Goal: Navigation & Orientation: Find specific page/section

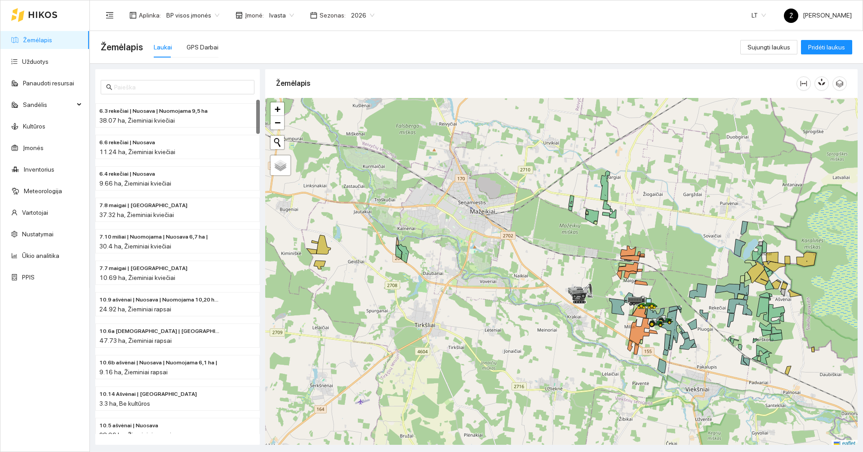
click at [281, 15] on span "Ivasta" at bounding box center [281, 15] width 25 height 13
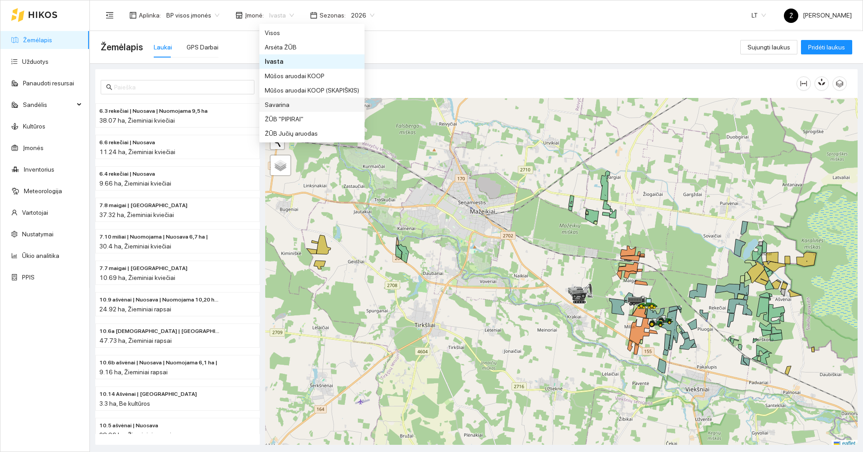
click at [282, 103] on div "Savarina" at bounding box center [312, 105] width 94 height 10
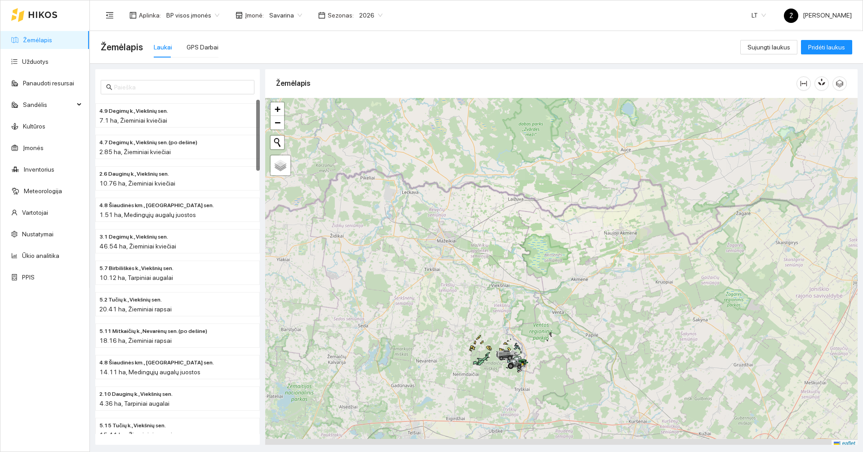
scroll to position [3, 0]
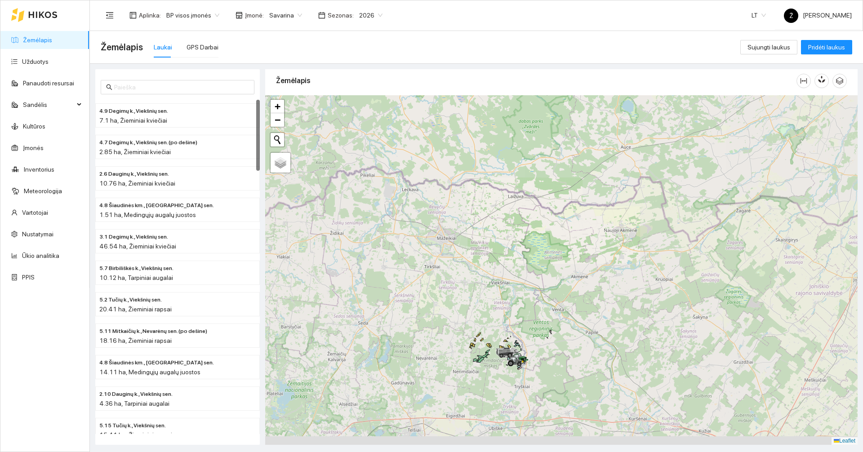
drag, startPoint x: 563, startPoint y: 361, endPoint x: 536, endPoint y: 297, distance: 69.5
click at [560, 235] on div at bounding box center [561, 270] width 592 height 350
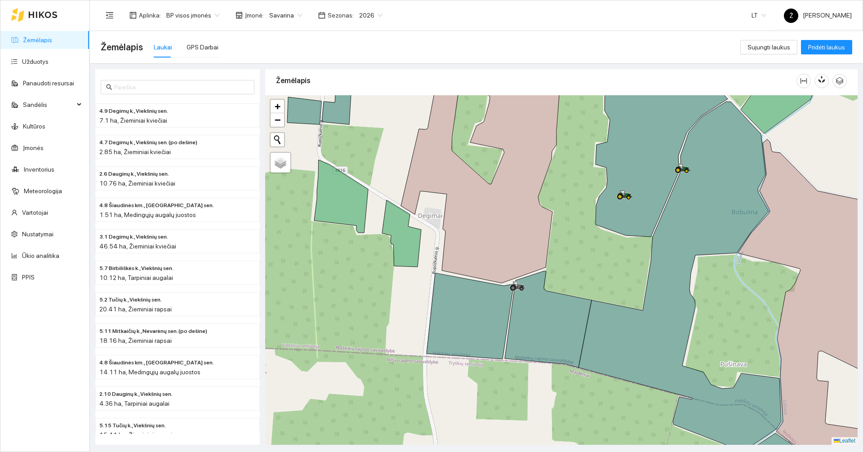
drag, startPoint x: 604, startPoint y: 251, endPoint x: 580, endPoint y: 258, distance: 25.4
click at [583, 261] on div at bounding box center [561, 270] width 592 height 350
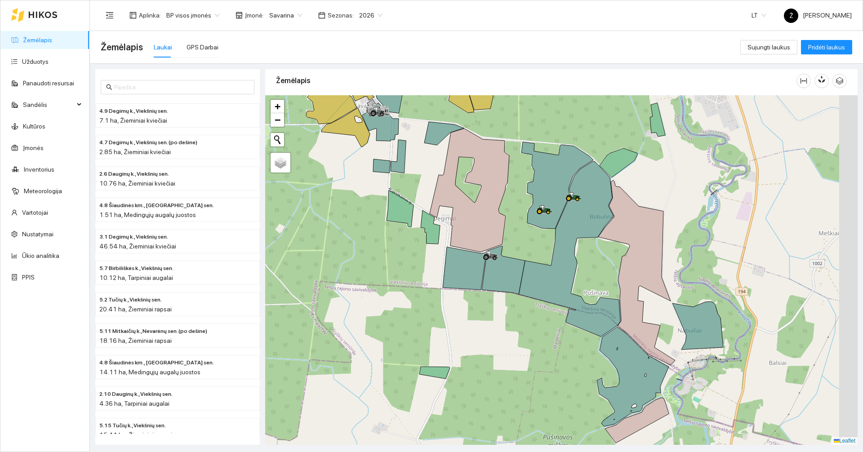
drag, startPoint x: 531, startPoint y: 246, endPoint x: 510, endPoint y: 236, distance: 22.9
click at [510, 236] on div at bounding box center [561, 270] width 592 height 350
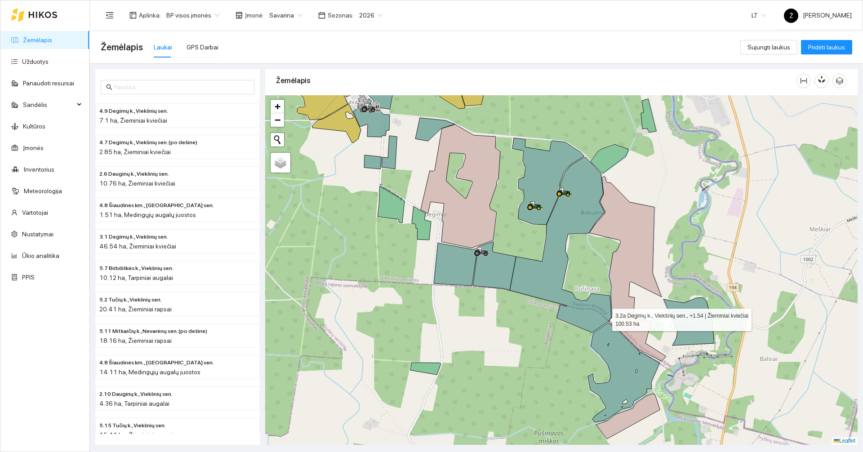
click at [599, 309] on icon at bounding box center [561, 244] width 102 height 175
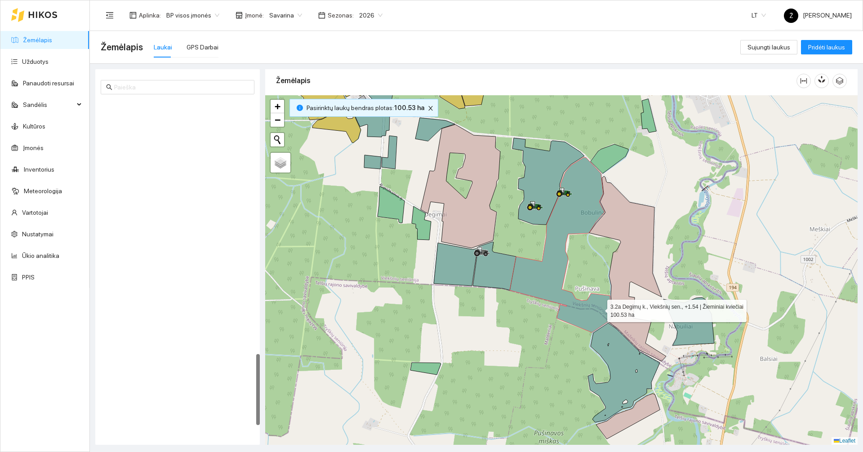
scroll to position [1193, 0]
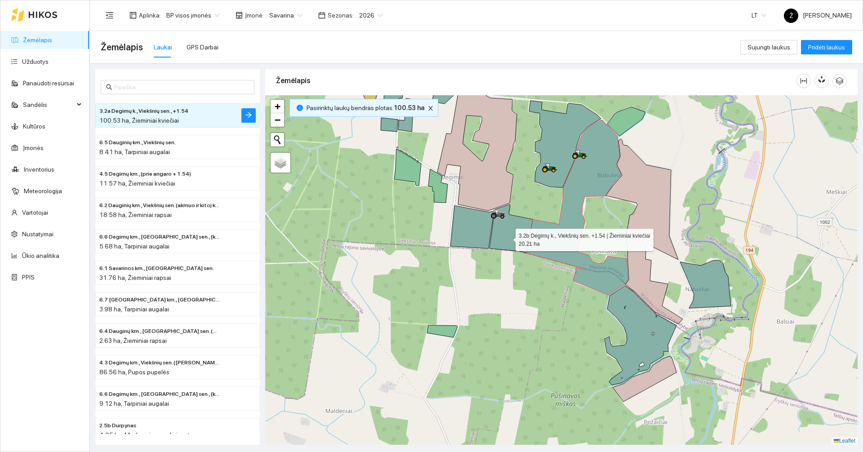
click at [507, 238] on icon at bounding box center [510, 228] width 43 height 49
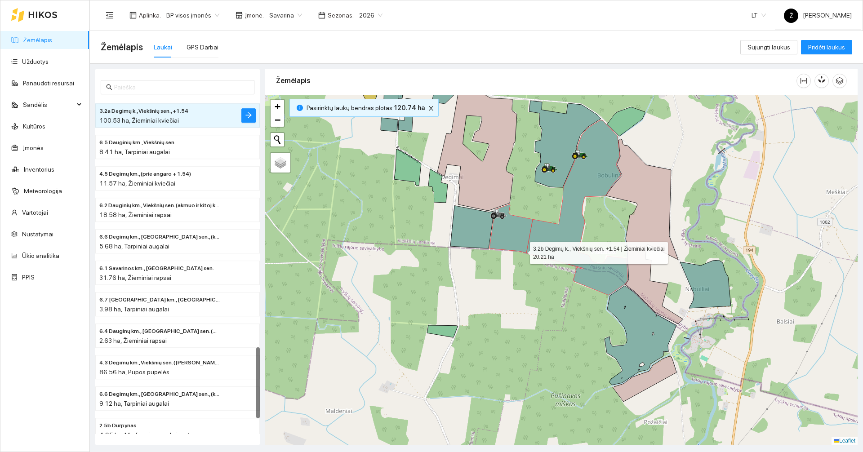
scroll to position [1161, 0]
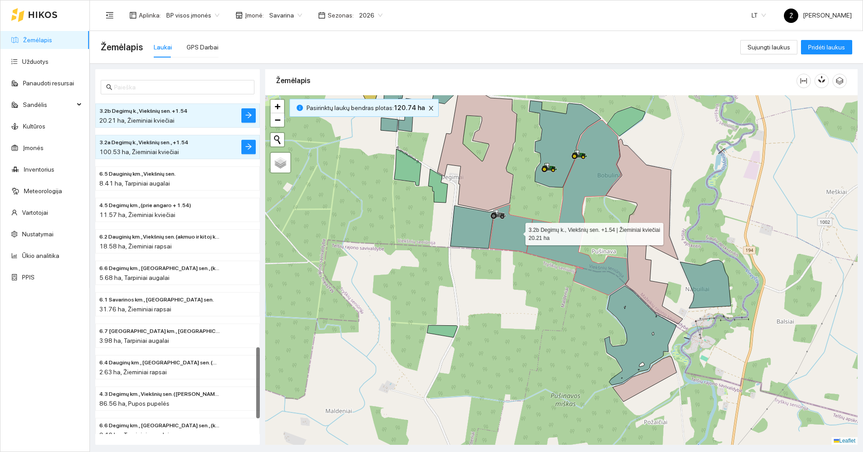
click at [546, 240] on icon at bounding box center [577, 207] width 102 height 175
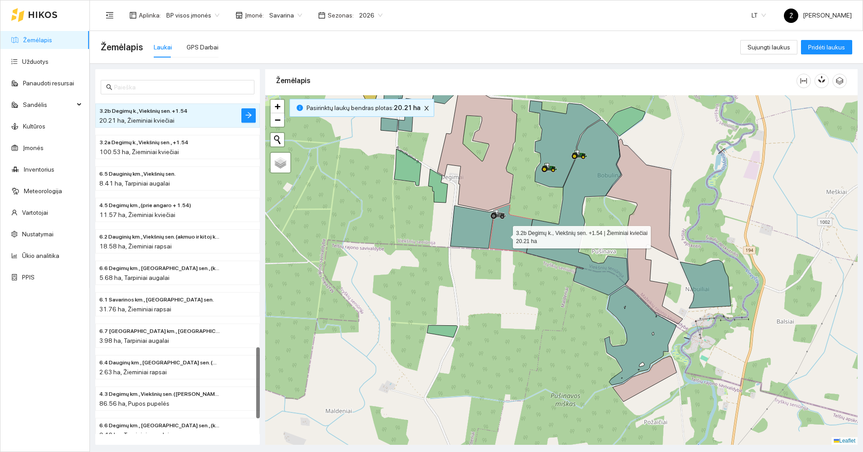
click at [505, 235] on icon at bounding box center [510, 228] width 43 height 49
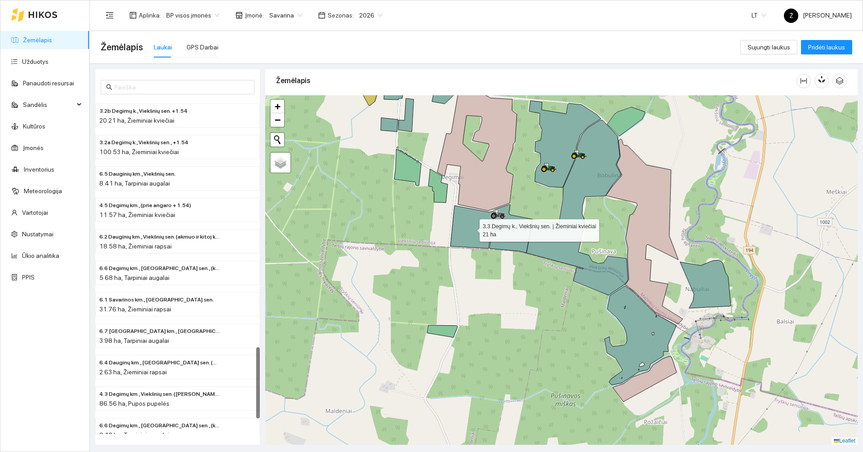
click at [484, 236] on icon at bounding box center [472, 227] width 44 height 43
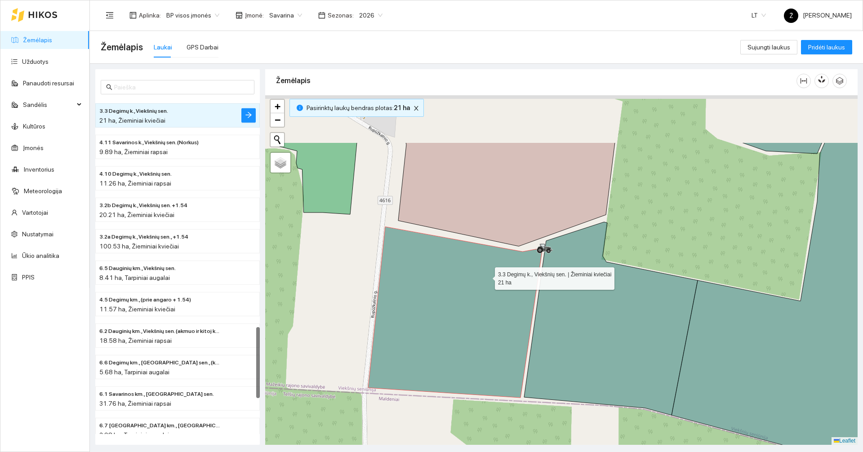
drag, startPoint x: 477, startPoint y: 226, endPoint x: 486, endPoint y: 279, distance: 53.3
click at [486, 279] on icon at bounding box center [455, 312] width 174 height 171
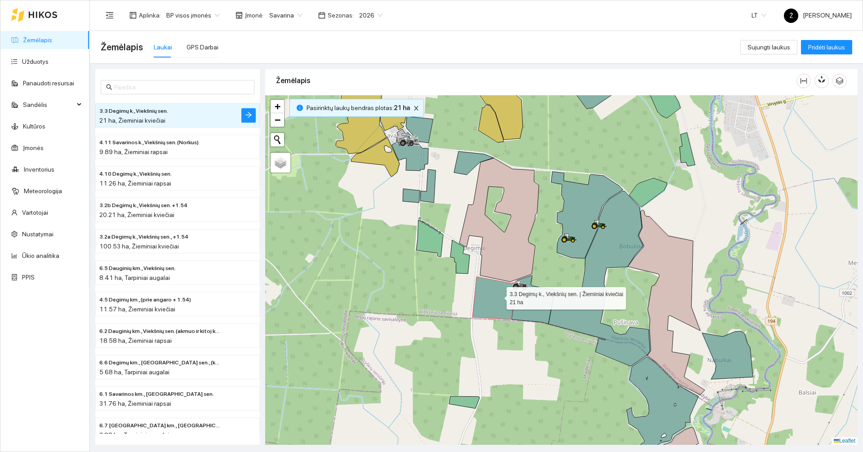
click at [491, 297] on icon at bounding box center [494, 298] width 44 height 43
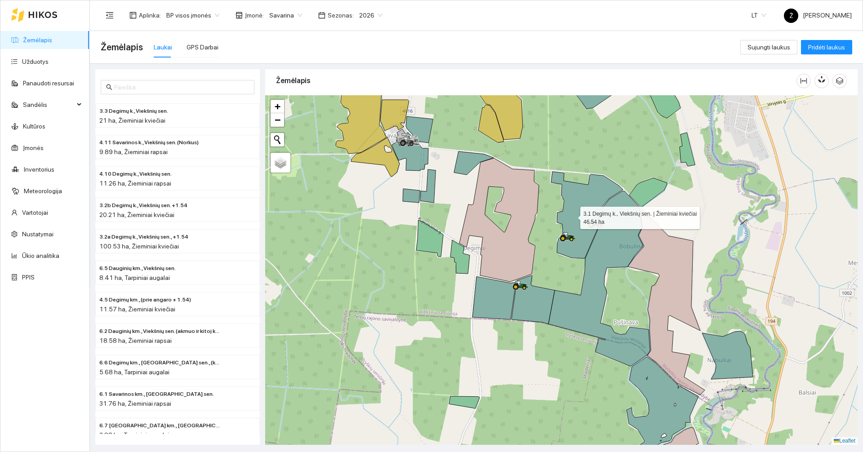
click at [572, 216] on icon at bounding box center [587, 215] width 72 height 87
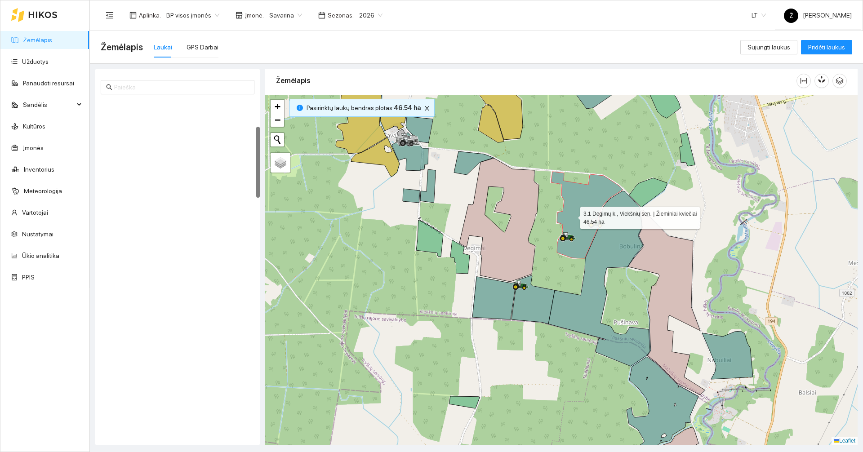
scroll to position [126, 0]
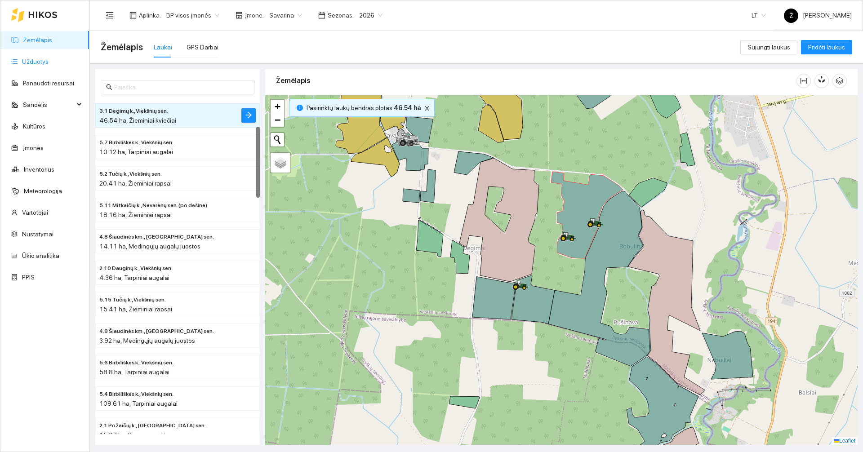
click at [48, 62] on link "Užduotys" at bounding box center [35, 61] width 27 height 7
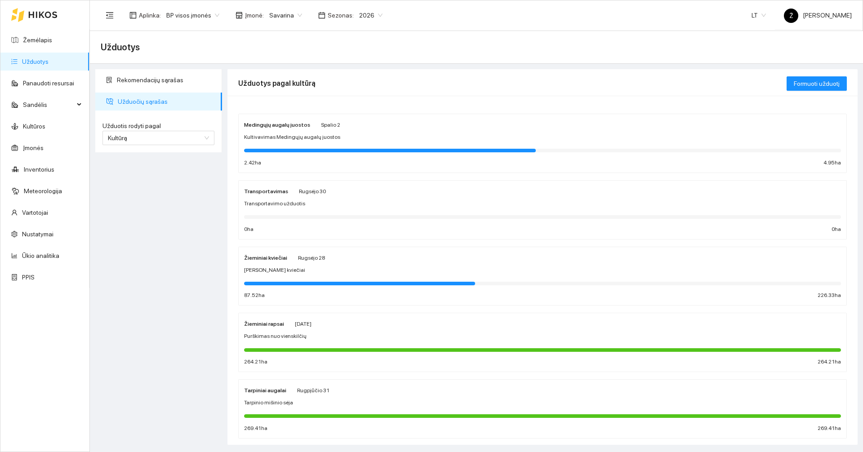
click at [285, 282] on div at bounding box center [359, 284] width 231 height 4
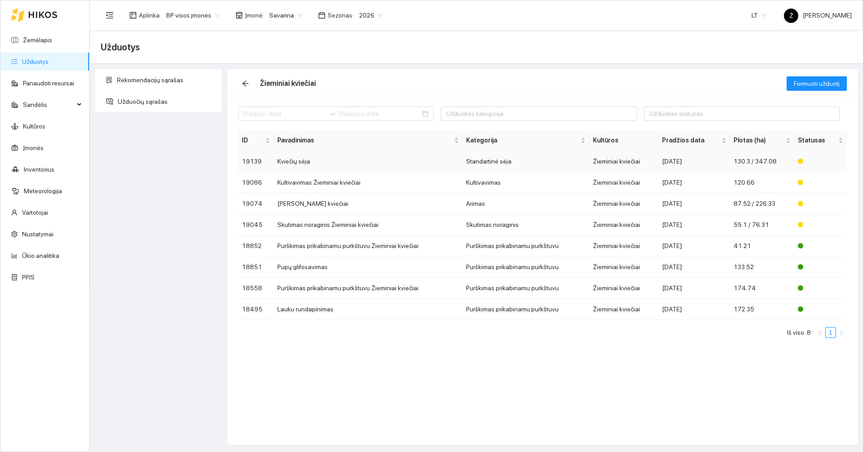
click at [324, 164] on td "Kviečių sėja" at bounding box center [368, 161] width 189 height 21
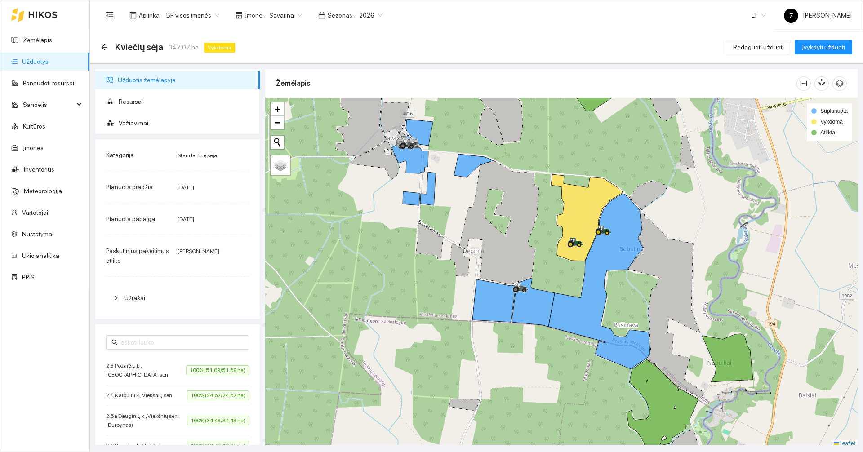
scroll to position [3, 0]
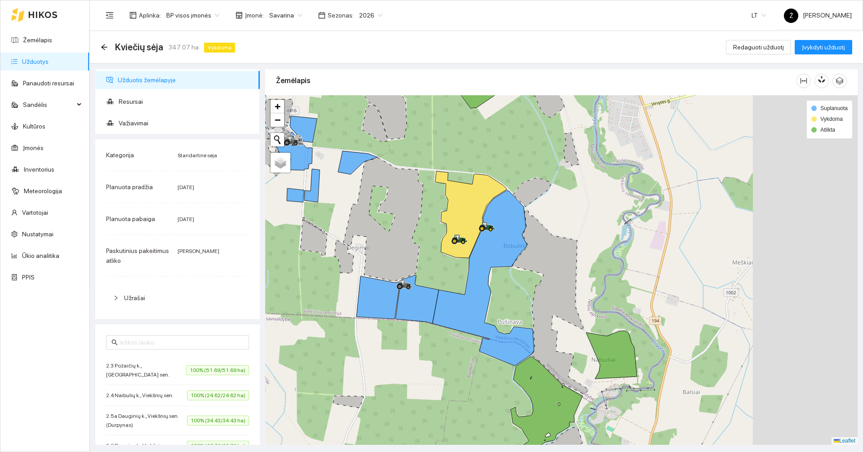
drag, startPoint x: 691, startPoint y: 191, endPoint x: 487, endPoint y: 186, distance: 203.6
click at [487, 186] on div at bounding box center [561, 270] width 592 height 350
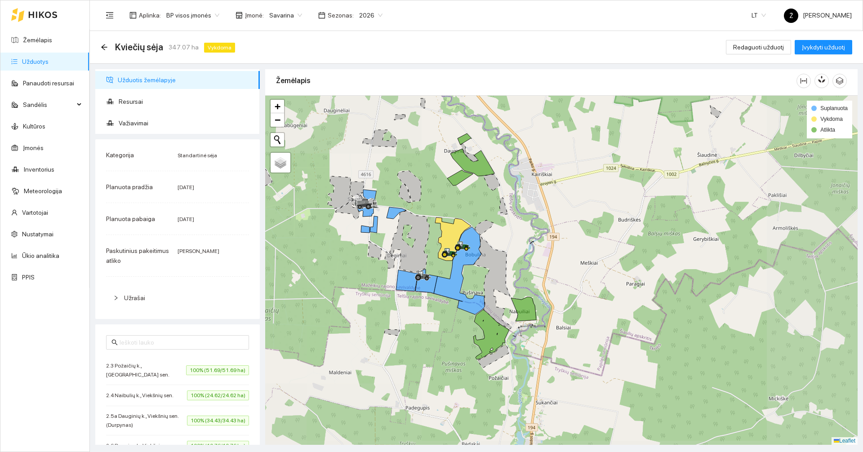
drag, startPoint x: 514, startPoint y: 228, endPoint x: 528, endPoint y: 254, distance: 29.4
click at [528, 254] on div at bounding box center [561, 270] width 592 height 350
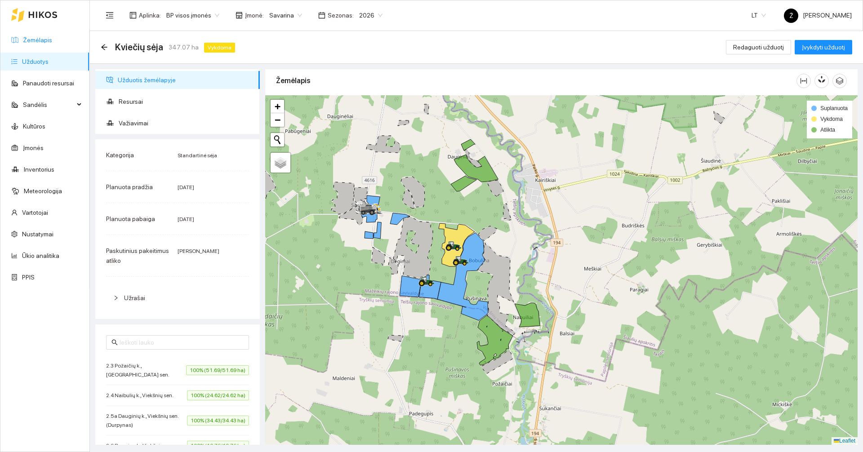
click at [49, 39] on link "Žemėlapis" at bounding box center [37, 39] width 29 height 7
